Goal: Information Seeking & Learning: Obtain resource

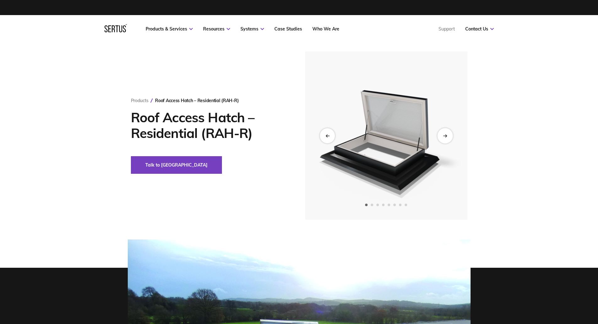
click at [447, 139] on div "Next slide" at bounding box center [444, 135] width 15 height 15
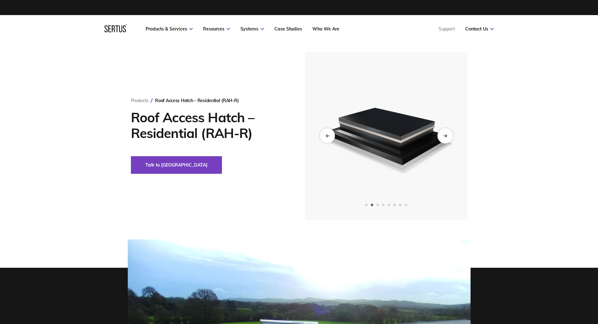
click at [447, 139] on div "Next slide" at bounding box center [444, 135] width 15 height 15
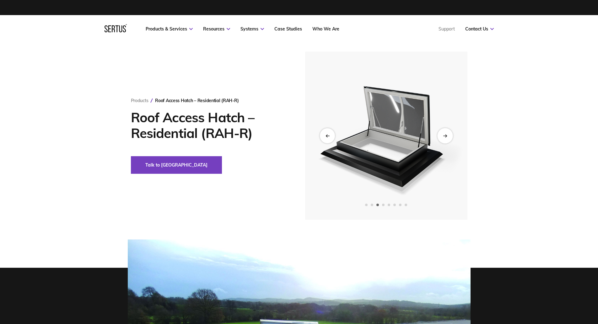
click at [447, 139] on div "Next slide" at bounding box center [444, 135] width 15 height 15
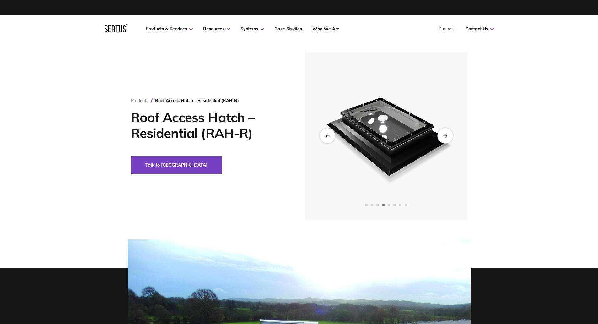
click at [447, 139] on div "Next slide" at bounding box center [444, 135] width 15 height 15
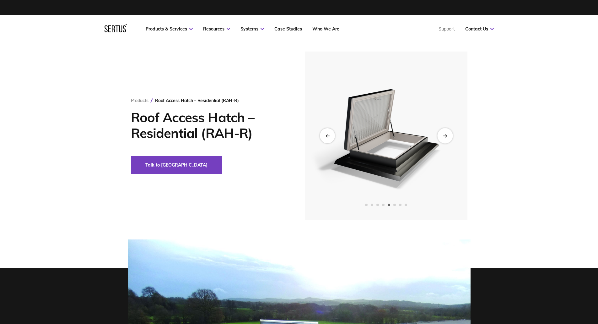
click at [447, 139] on div "Next slide" at bounding box center [444, 135] width 15 height 15
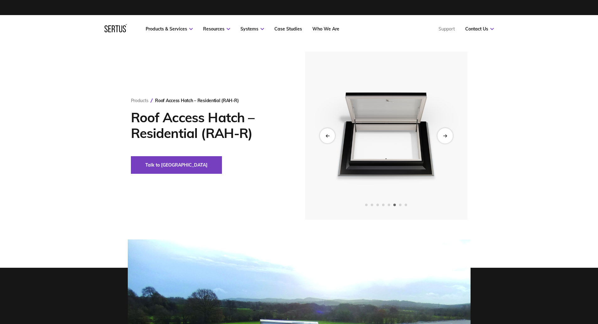
click at [447, 139] on div "Next slide" at bounding box center [444, 135] width 15 height 15
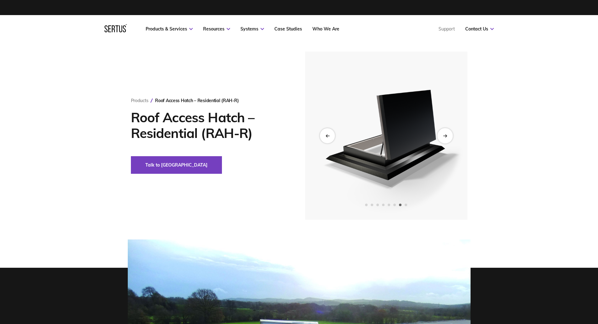
click at [447, 139] on div "Next slide" at bounding box center [444, 135] width 15 height 15
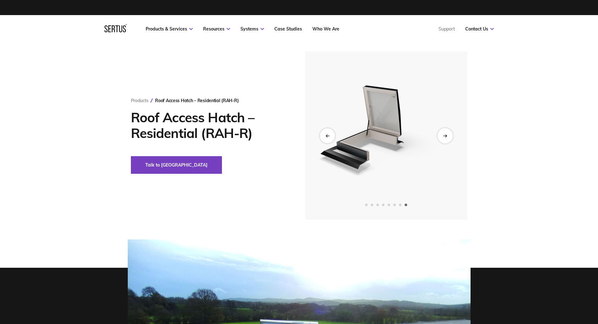
click at [447, 139] on div "Next slide" at bounding box center [444, 135] width 15 height 15
click at [446, 136] on icon "Next slide" at bounding box center [445, 135] width 4 height 3
click at [446, 136] on icon "Next slide" at bounding box center [445, 135] width 1 height 3
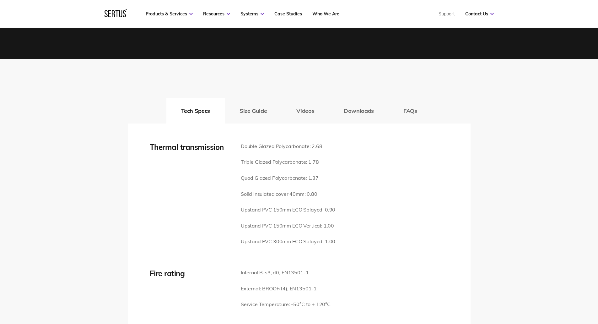
scroll to position [879, 0]
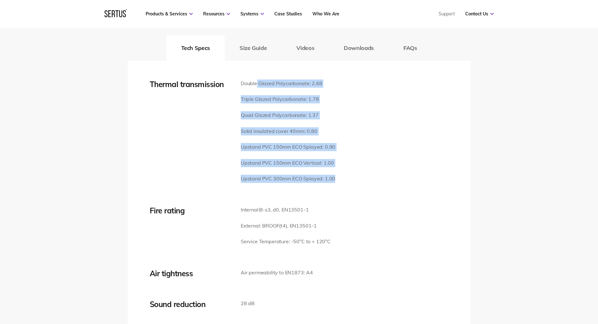
drag, startPoint x: 256, startPoint y: 74, endPoint x: 348, endPoint y: 169, distance: 132.5
click at [348, 169] on div "Thermal transmission Double Glazed Polycarbonate: 2.68 Triple Glazed Polycarbon…" at bounding box center [299, 134] width 299 height 111
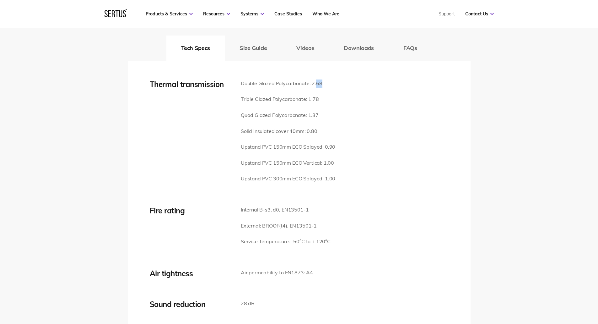
drag, startPoint x: 314, startPoint y: 75, endPoint x: 329, endPoint y: 75, distance: 15.1
click at [329, 79] on p "Double Glazed Polycarbonate: 2.68" at bounding box center [288, 83] width 94 height 8
click at [339, 81] on div "Thermal transmission Double Glazed Polycarbonate: 2.68 Triple Glazed Polycarbon…" at bounding box center [299, 134] width 299 height 111
drag, startPoint x: 304, startPoint y: 91, endPoint x: 332, endPoint y: 92, distance: 27.6
click at [332, 95] on p "Triple Glazed Polycarbonate: 1.78" at bounding box center [288, 99] width 94 height 8
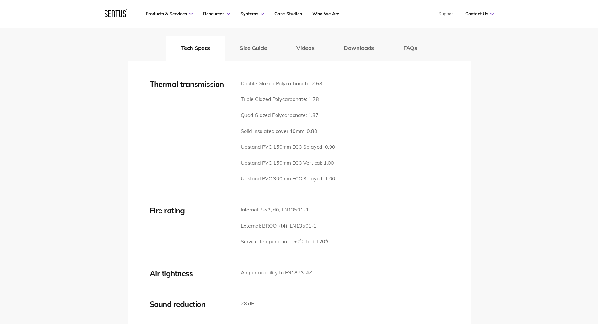
click at [385, 117] on div "Thermal transmission Double Glazed Polycarbonate: 2.68 Triple Glazed Polycarbon…" at bounding box center [299, 134] width 299 height 111
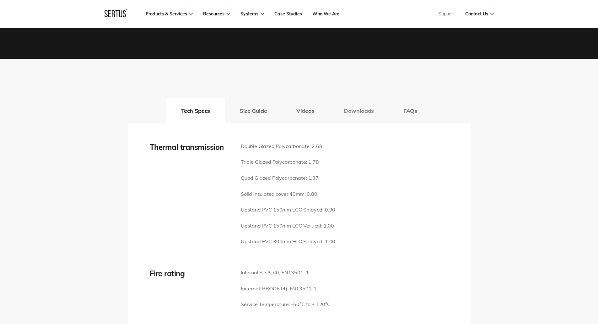
drag, startPoint x: 368, startPoint y: 101, endPoint x: 353, endPoint y: 111, distance: 17.4
click at [348, 123] on div "Thermal transmission Double Glazed Polycarbonate: 2.68 Triple Glazed Polycarbon…" at bounding box center [299, 293] width 343 height 341
click at [356, 103] on button "Downloads" at bounding box center [359, 110] width 60 height 25
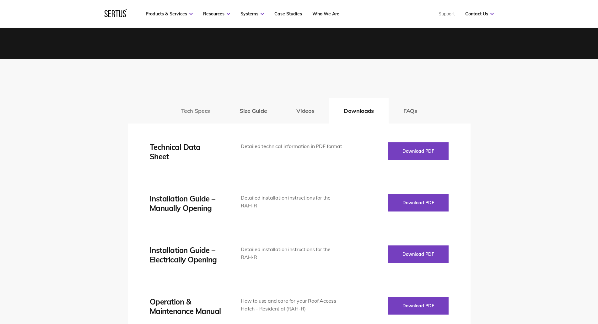
click at [200, 101] on button "Tech Specs" at bounding box center [195, 110] width 58 height 25
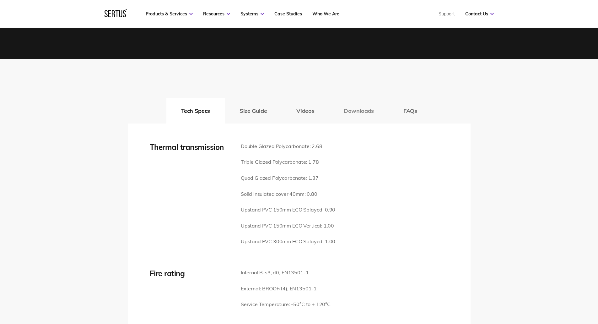
click at [350, 100] on button "Downloads" at bounding box center [359, 110] width 60 height 25
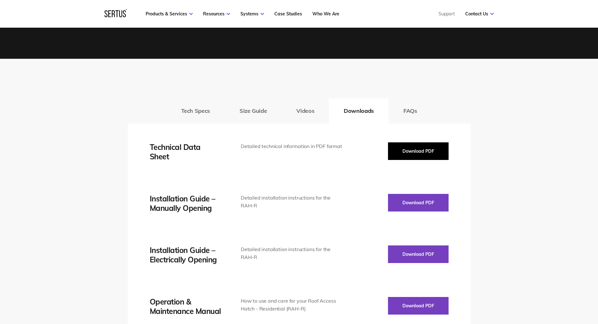
click at [425, 145] on button "Download PDF" at bounding box center [418, 151] width 61 height 18
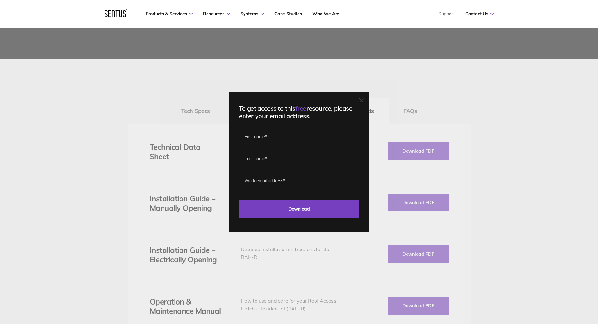
click at [363, 101] on icon at bounding box center [361, 100] width 4 height 4
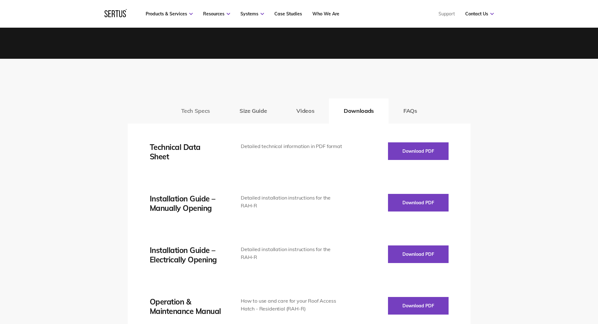
click at [197, 98] on button "Tech Specs" at bounding box center [195, 110] width 58 height 25
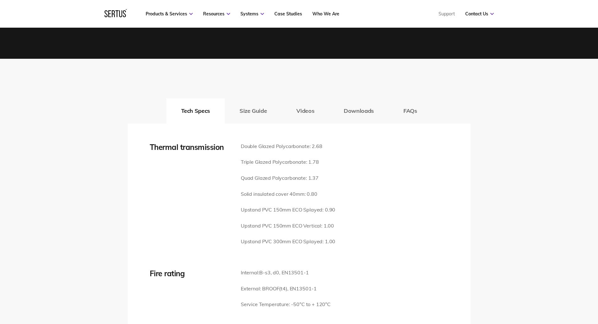
click at [308, 103] on button "Videos" at bounding box center [304, 110] width 47 height 25
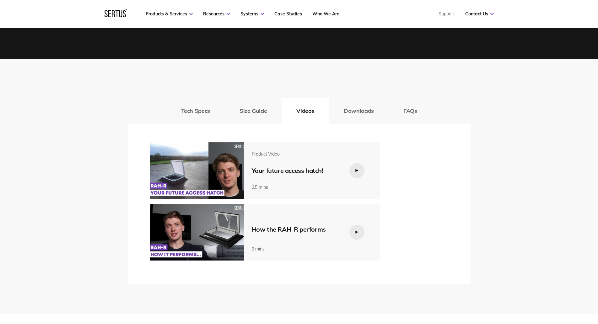
click at [360, 164] on div at bounding box center [356, 170] width 15 height 15
click at [352, 163] on div at bounding box center [356, 170] width 15 height 15
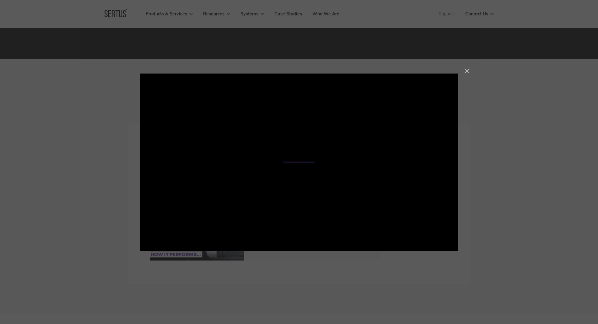
click at [467, 71] on div at bounding box center [466, 71] width 4 height 4
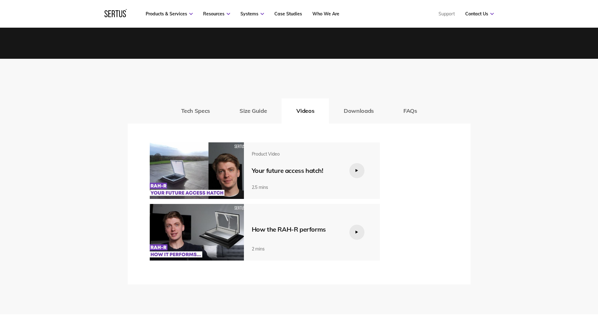
click at [359, 224] on div at bounding box center [356, 231] width 15 height 15
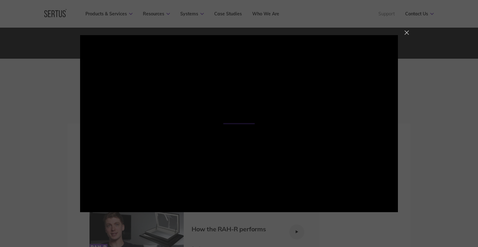
click at [406, 33] on div at bounding box center [406, 32] width 4 height 4
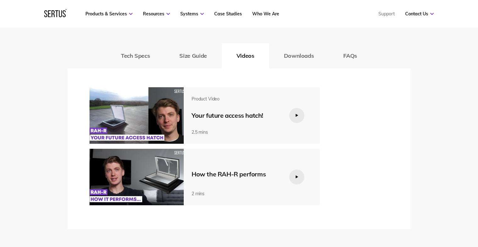
scroll to position [879, 0]
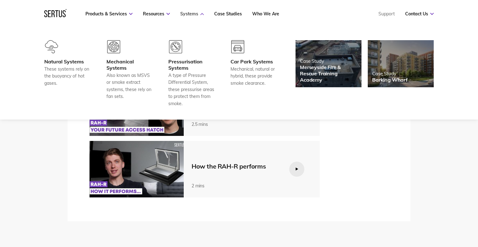
click at [201, 14] on icon at bounding box center [201, 14] width 3 height 2
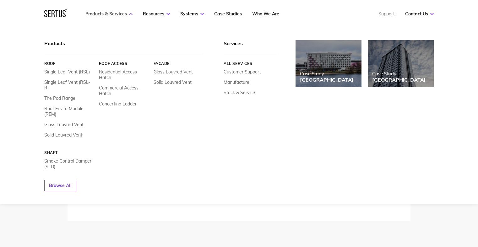
click at [130, 13] on icon at bounding box center [130, 14] width 3 height 2
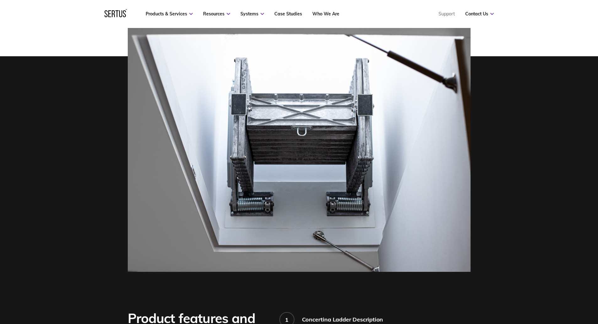
scroll to position [188, 0]
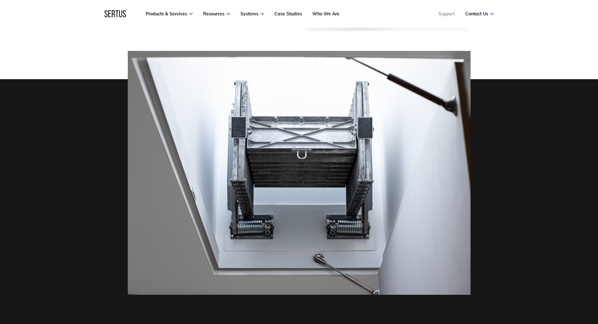
click at [477, 196] on div at bounding box center [299, 173] width 598 height 244
click at [477, 59] on div at bounding box center [299, 173] width 598 height 244
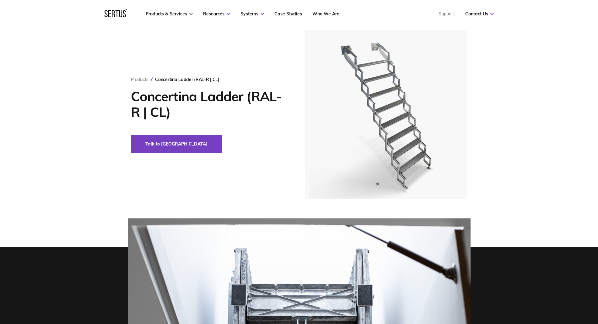
scroll to position [0, 0]
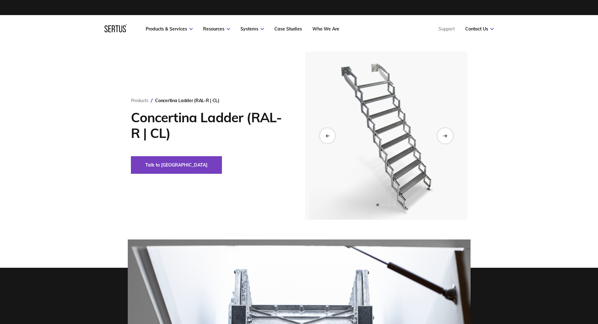
click at [445, 138] on div "Next slide" at bounding box center [444, 135] width 15 height 15
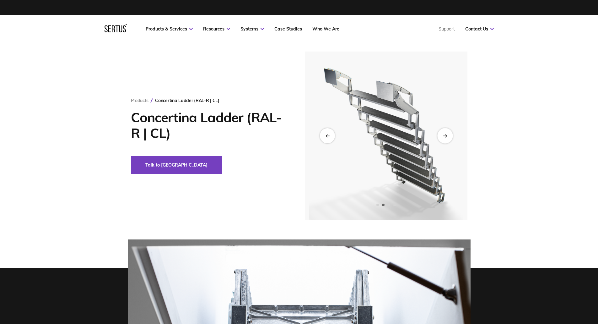
click at [445, 138] on div "Next slide" at bounding box center [444, 135] width 15 height 15
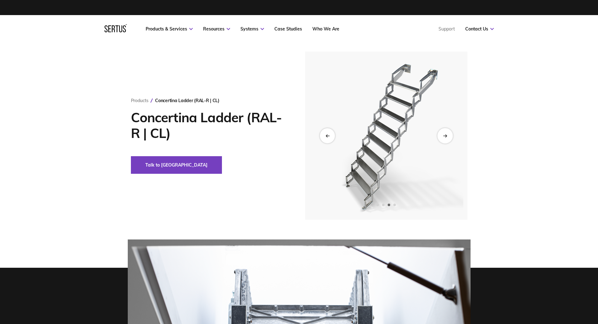
click at [445, 138] on div "Next slide" at bounding box center [444, 135] width 15 height 15
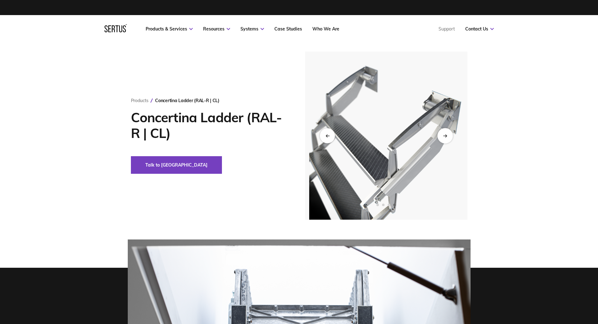
click at [445, 138] on div "Next slide" at bounding box center [444, 135] width 15 height 15
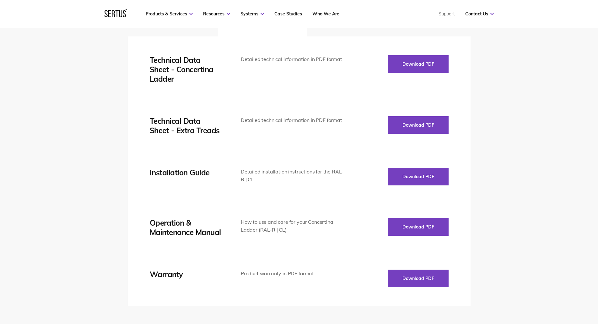
scroll to position [816, 0]
